Goal: Information Seeking & Learning: Learn about a topic

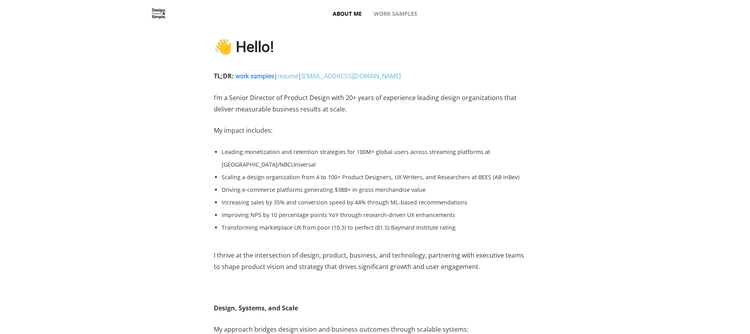
click at [260, 72] on link "work samples" at bounding box center [255, 75] width 39 height 7
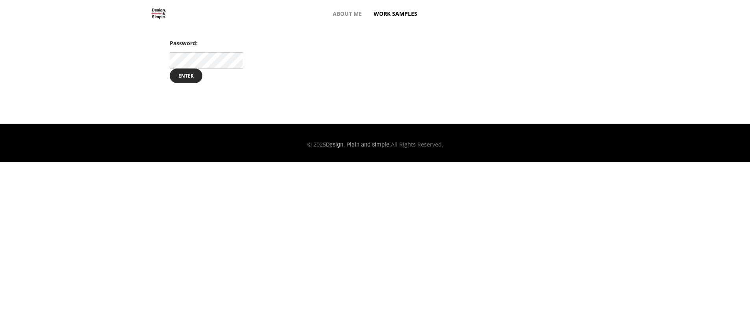
click at [170, 69] on input "Enter" at bounding box center [186, 76] width 33 height 15
click at [187, 72] on input "Enter" at bounding box center [186, 76] width 33 height 15
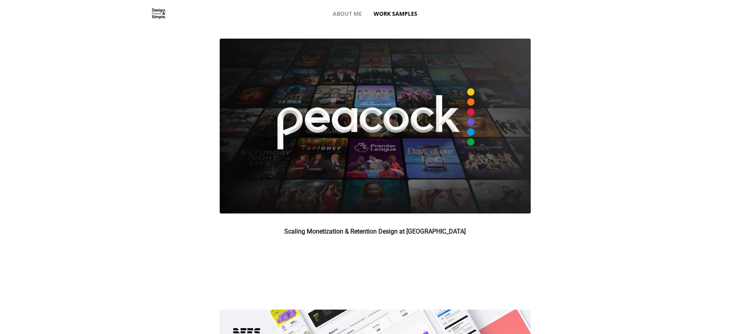
click at [311, 154] on img at bounding box center [375, 126] width 311 height 175
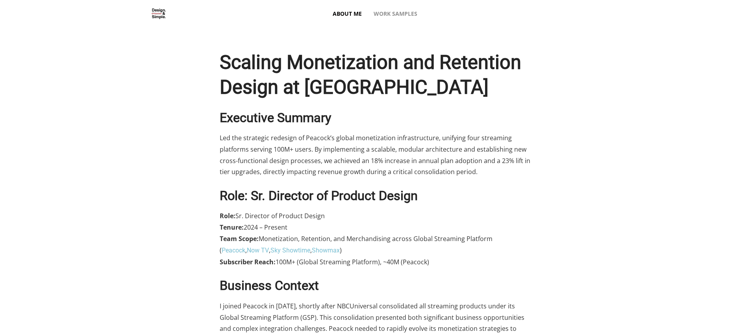
click at [344, 11] on span "About Me" at bounding box center [347, 14] width 29 height 28
